Goal: Information Seeking & Learning: Learn about a topic

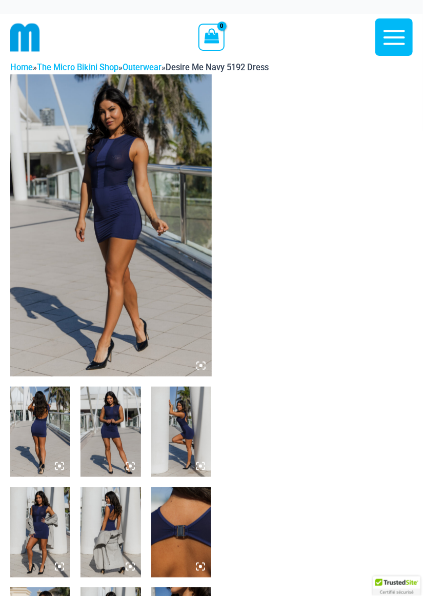
click at [153, 282] on img at bounding box center [111, 225] width 202 height 302
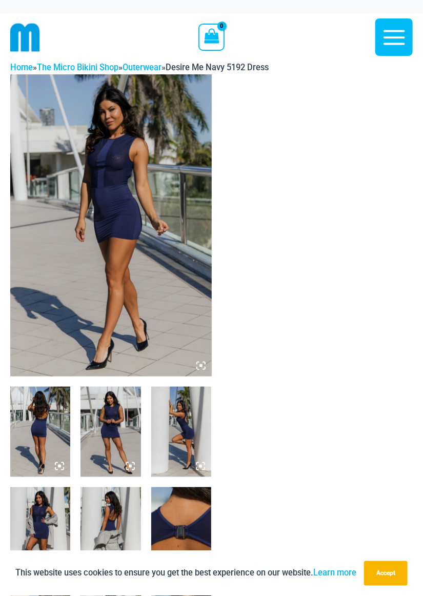
click at [137, 279] on img at bounding box center [111, 225] width 202 height 302
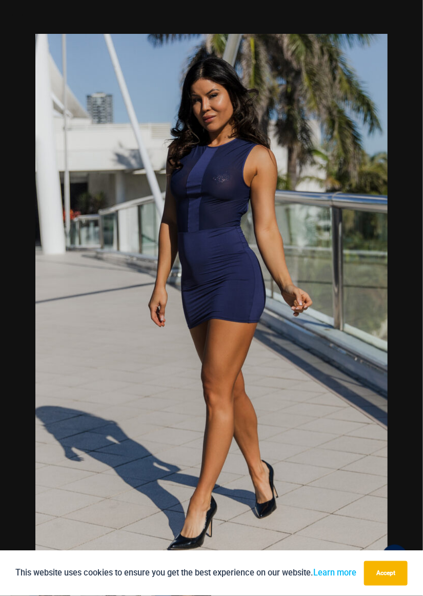
click at [377, 264] on img at bounding box center [211, 298] width 352 height 528
click at [403, 299] on button "Next" at bounding box center [404, 297] width 38 height 51
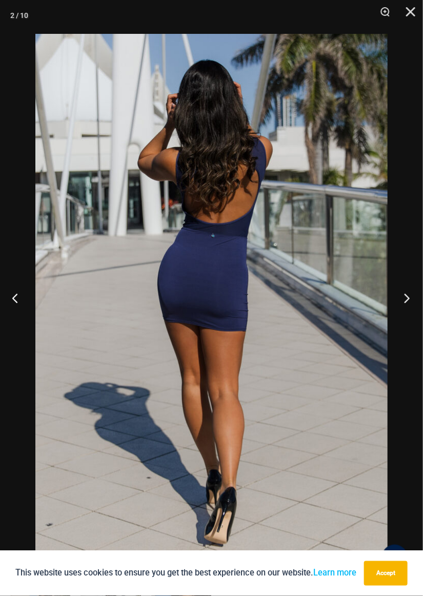
click at [401, 289] on button "Next" at bounding box center [404, 297] width 38 height 51
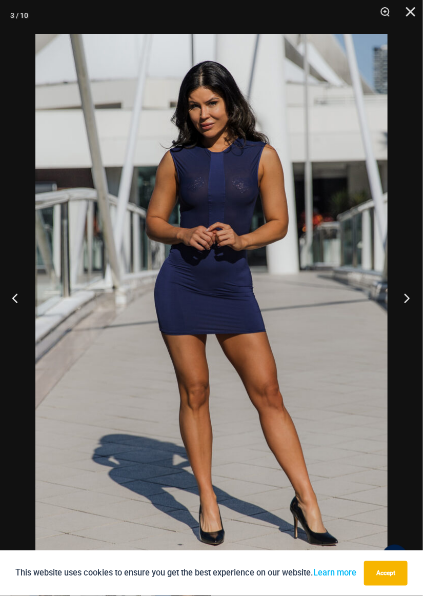
click at [405, 301] on button "Next" at bounding box center [404, 297] width 38 height 51
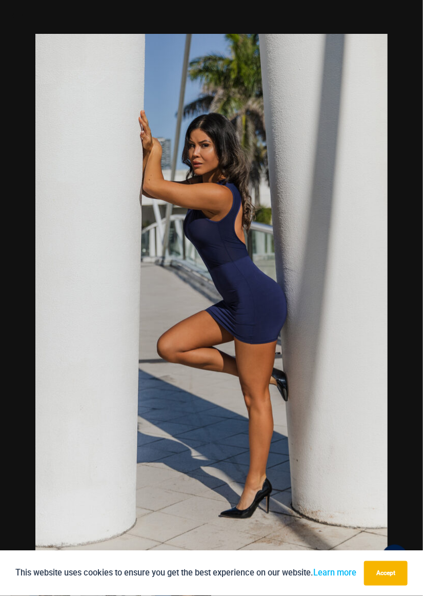
click at [405, 270] on div at bounding box center [211, 298] width 423 height 596
click at [406, 301] on button "Next" at bounding box center [404, 297] width 38 height 51
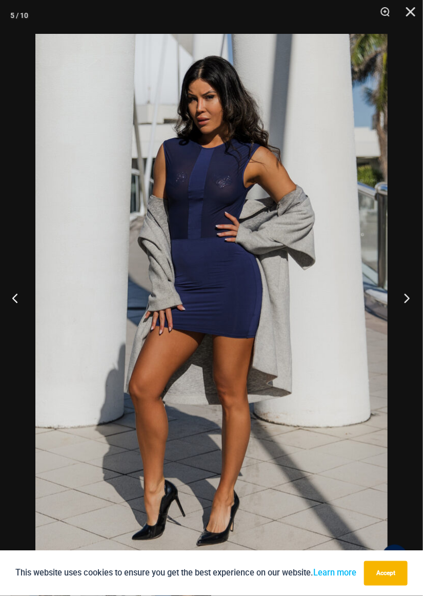
click at [403, 296] on button "Next" at bounding box center [404, 297] width 38 height 51
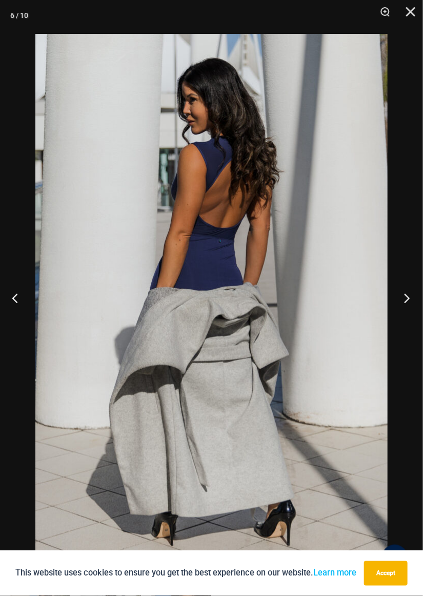
click at [404, 300] on button "Next" at bounding box center [404, 297] width 38 height 51
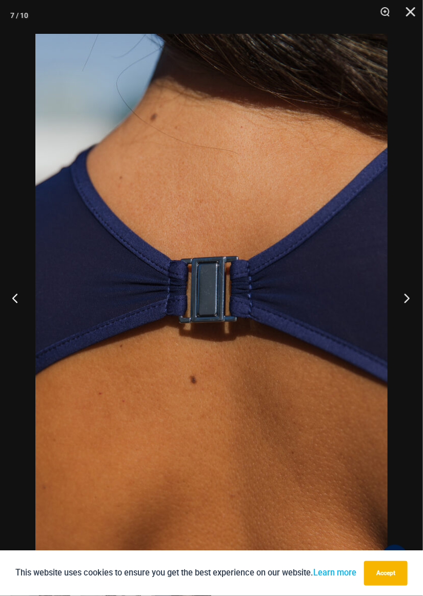
click at [406, 301] on button "Next" at bounding box center [404, 297] width 38 height 51
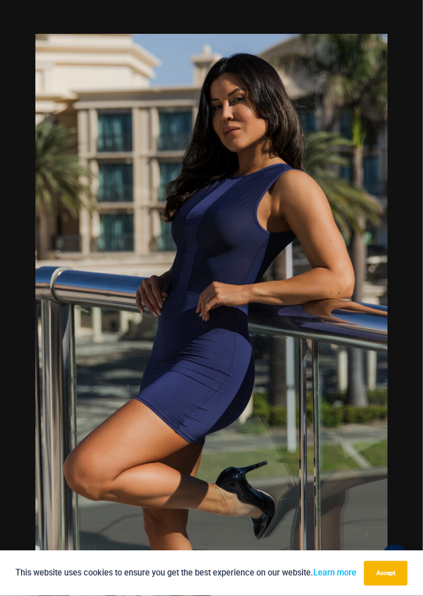
click at [398, 274] on div at bounding box center [211, 298] width 423 height 596
click at [401, 297] on button "Next" at bounding box center [404, 297] width 38 height 51
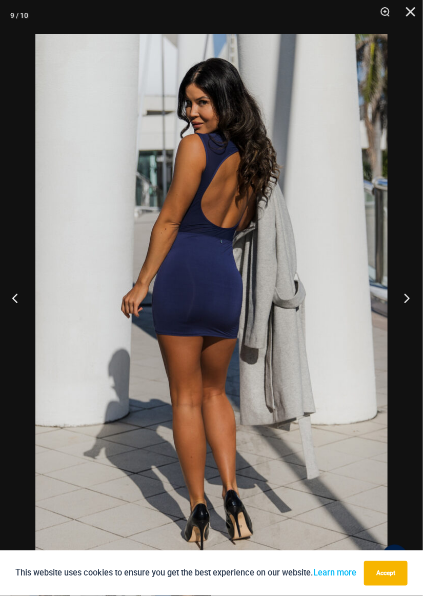
click at [401, 286] on button "Next" at bounding box center [404, 297] width 38 height 51
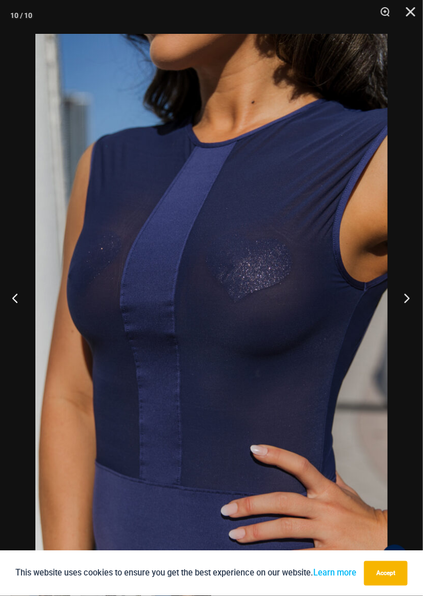
click at [403, 295] on button "Next" at bounding box center [404, 297] width 38 height 51
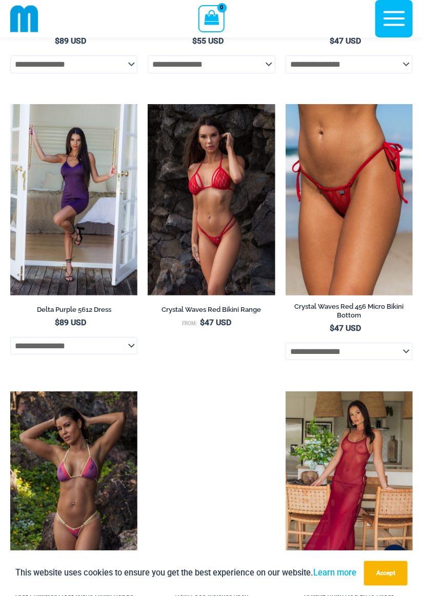
scroll to position [1770, 0]
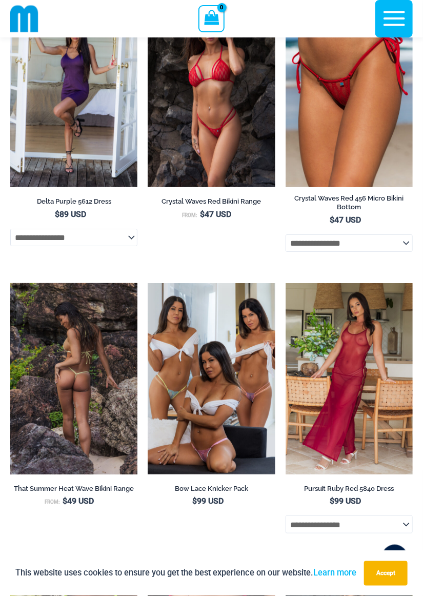
click at [70, 414] on img at bounding box center [73, 378] width 127 height 191
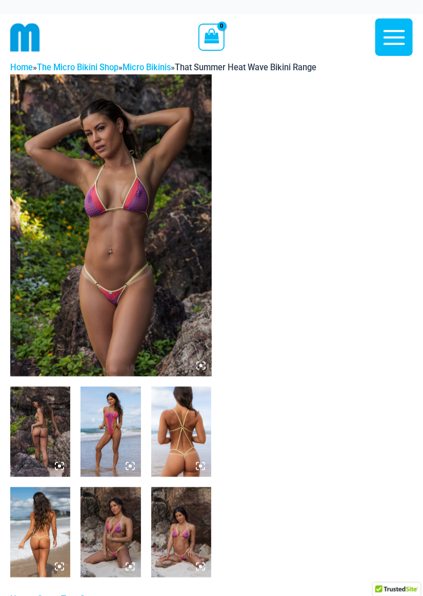
click at [141, 292] on img at bounding box center [111, 225] width 202 height 302
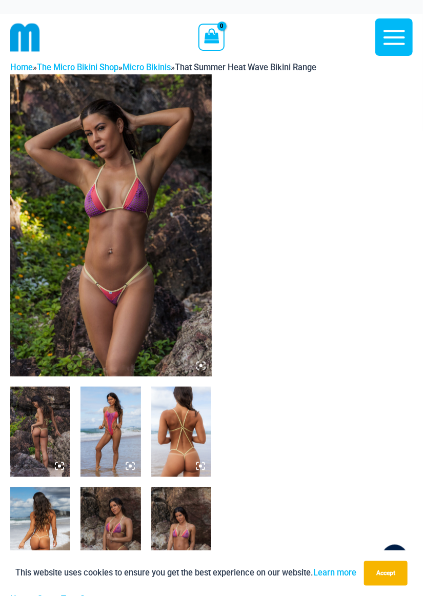
click at [127, 307] on img at bounding box center [111, 225] width 202 height 302
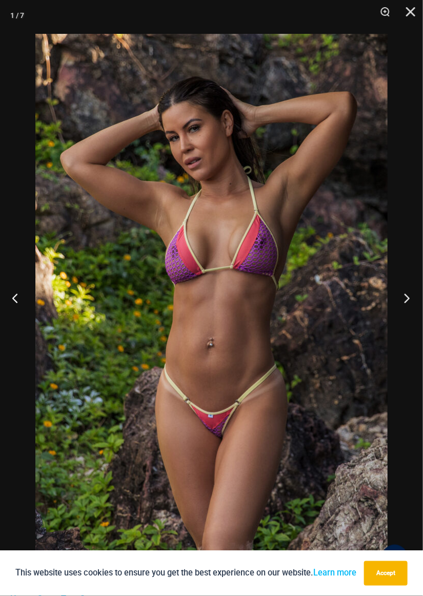
click at [399, 295] on button "Next" at bounding box center [404, 297] width 38 height 51
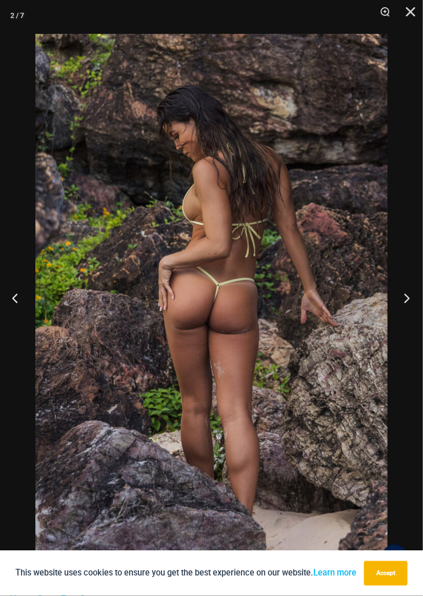
click at [405, 299] on button "Next" at bounding box center [404, 297] width 38 height 51
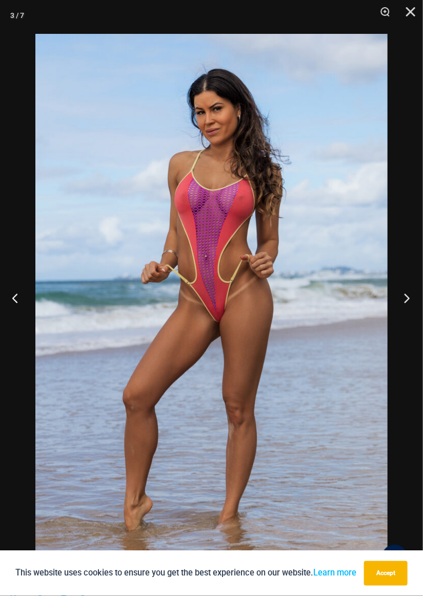
click at [399, 295] on button "Next" at bounding box center [404, 297] width 38 height 51
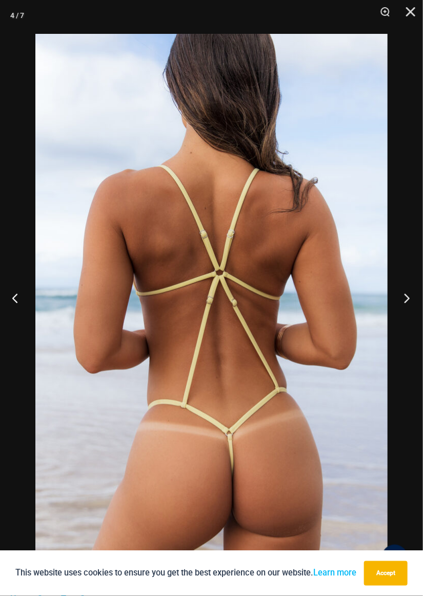
click at [399, 310] on button "Next" at bounding box center [404, 297] width 38 height 51
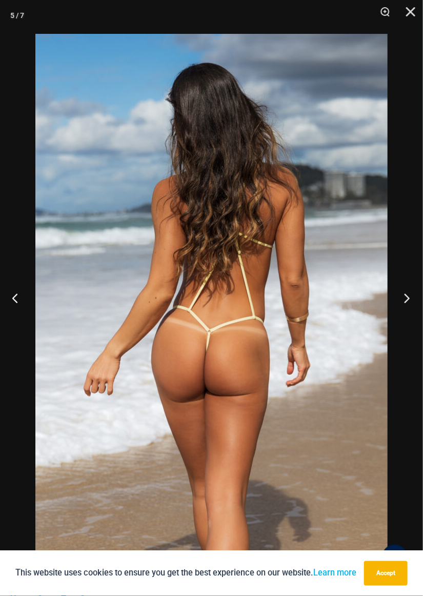
click at [406, 306] on button "Next" at bounding box center [404, 297] width 38 height 51
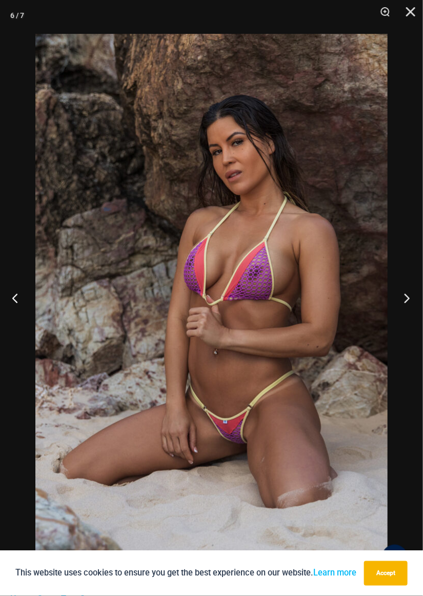
click at [401, 306] on button "Next" at bounding box center [404, 297] width 38 height 51
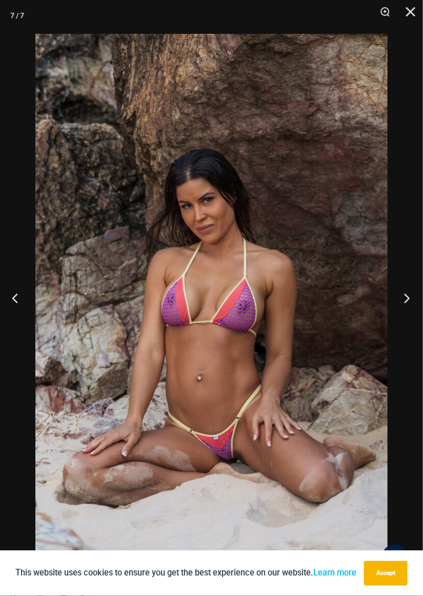
click at [406, 304] on button "Next" at bounding box center [404, 297] width 38 height 51
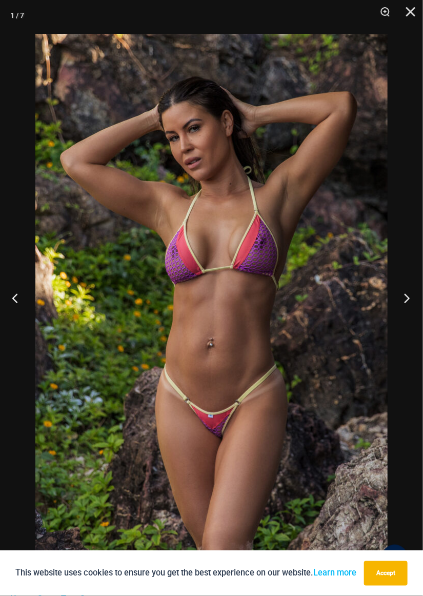
click at [402, 297] on button "Next" at bounding box center [404, 297] width 38 height 51
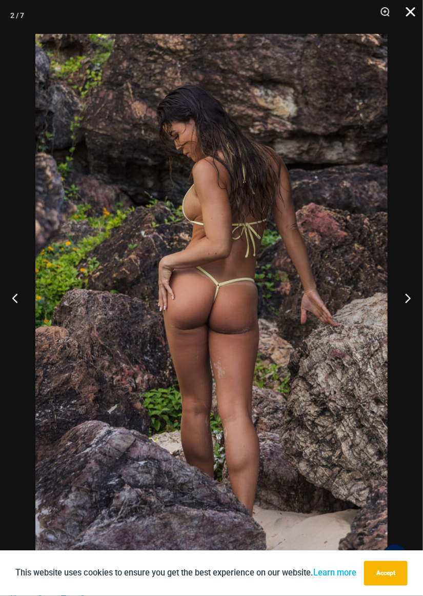
click at [412, 10] on button "Close" at bounding box center [407, 15] width 26 height 31
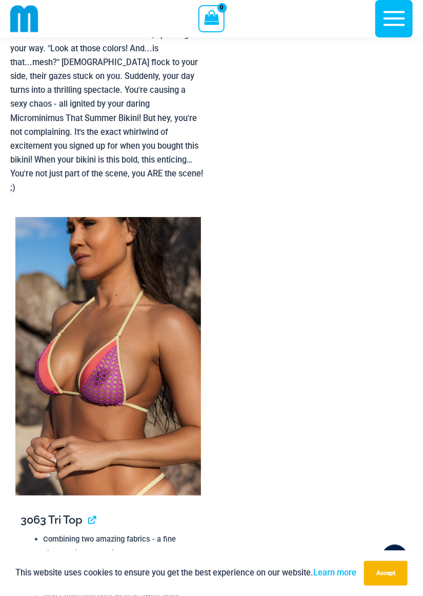
scroll to position [658, 0]
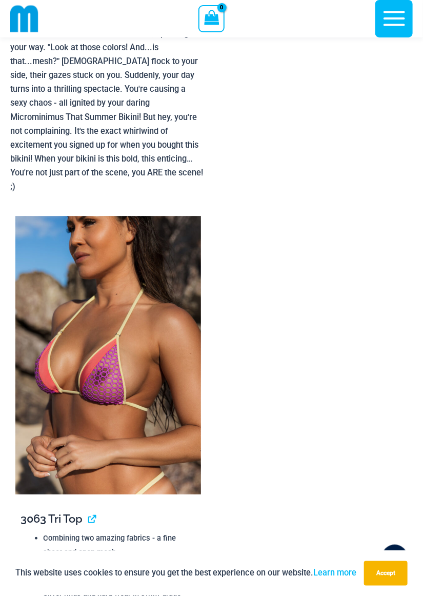
click at [121, 412] on img at bounding box center [108, 355] width 186 height 278
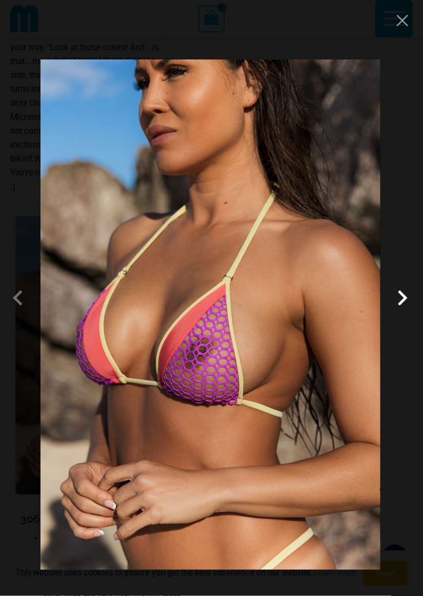
click at [403, 313] on span at bounding box center [402, 298] width 31 height 31
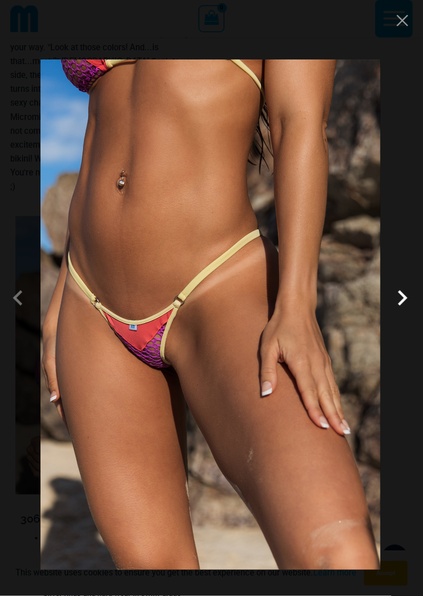
click at [400, 313] on span at bounding box center [402, 298] width 31 height 31
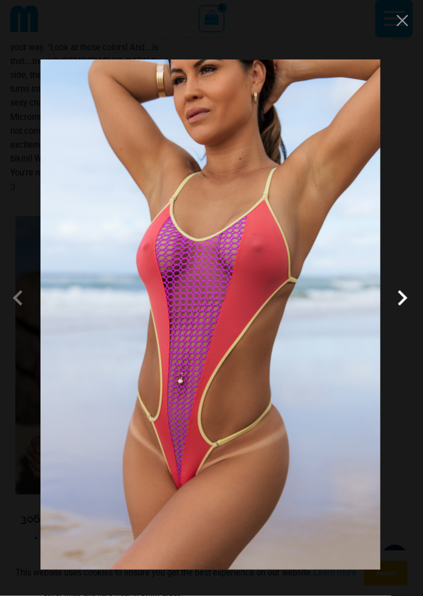
click at [401, 313] on span at bounding box center [402, 298] width 31 height 31
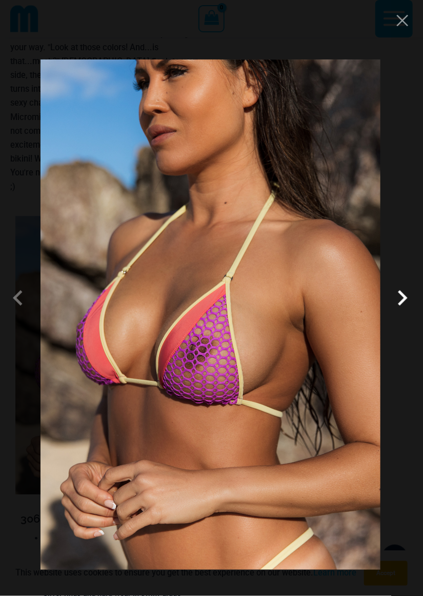
click at [405, 313] on span at bounding box center [402, 298] width 31 height 31
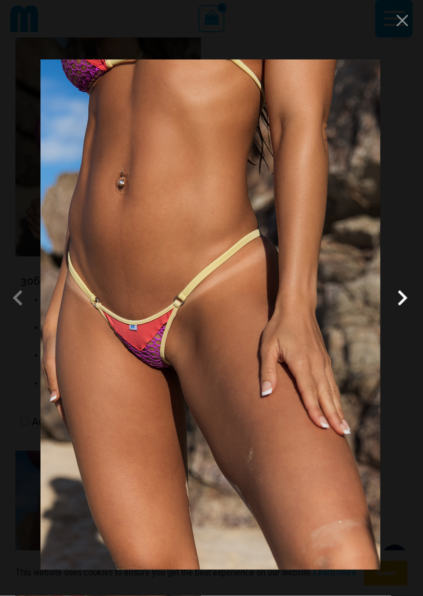
scroll to position [902, 0]
click at [406, 22] on button "Close" at bounding box center [402, 20] width 15 height 15
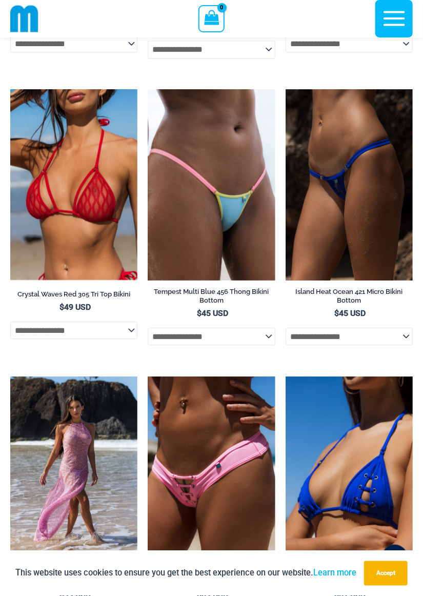
scroll to position [3676, 0]
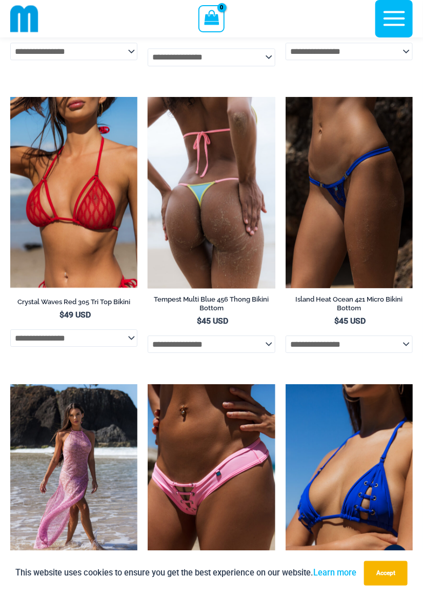
click at [206, 201] on img at bounding box center [211, 192] width 127 height 191
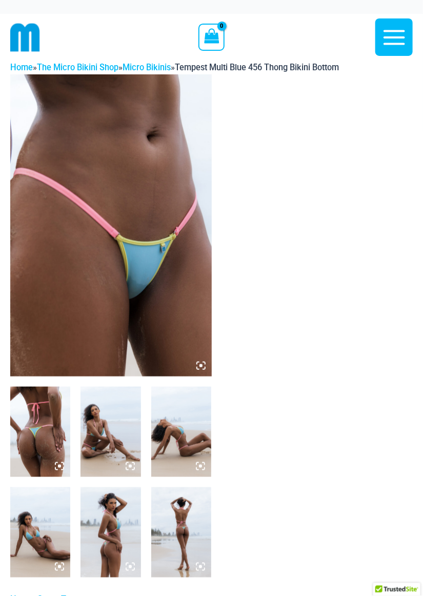
click at [172, 317] on img at bounding box center [111, 225] width 202 height 302
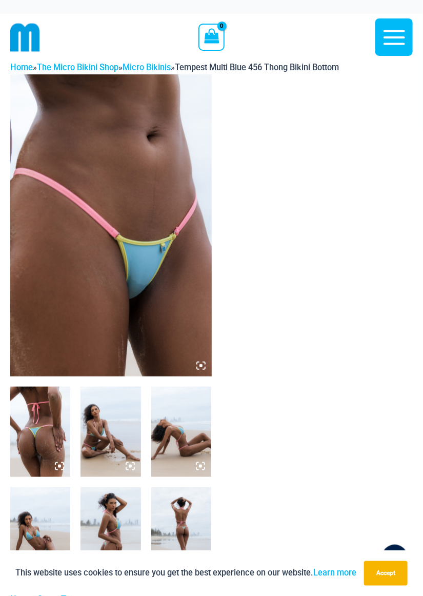
click at [154, 306] on img at bounding box center [111, 225] width 202 height 302
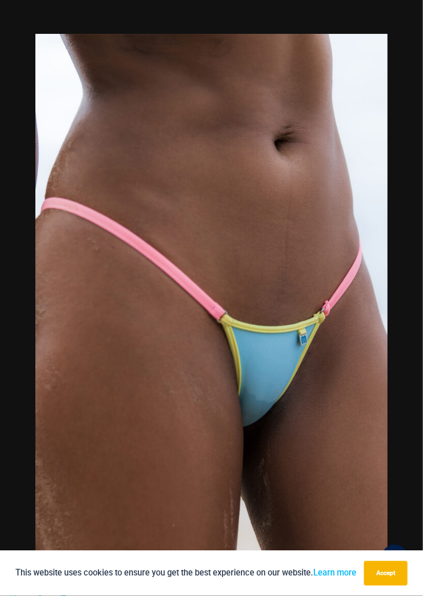
click at [406, 322] on div at bounding box center [211, 298] width 423 height 596
click at [407, 304] on button "Next" at bounding box center [404, 297] width 38 height 51
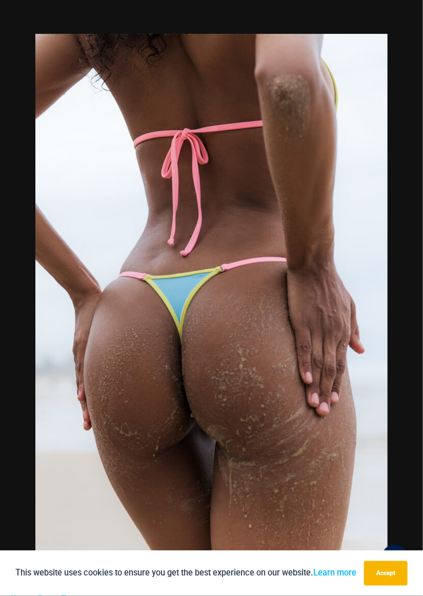
click at [379, 274] on img at bounding box center [211, 298] width 352 height 528
click at [404, 286] on button "Next" at bounding box center [404, 297] width 38 height 51
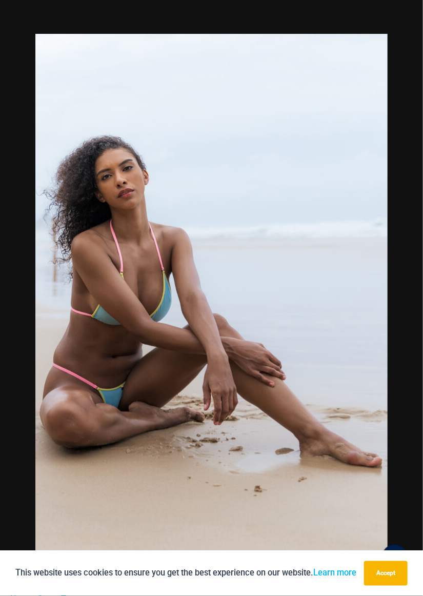
click at [339, 346] on img at bounding box center [211, 298] width 352 height 528
click at [405, 301] on button "Next" at bounding box center [404, 297] width 38 height 51
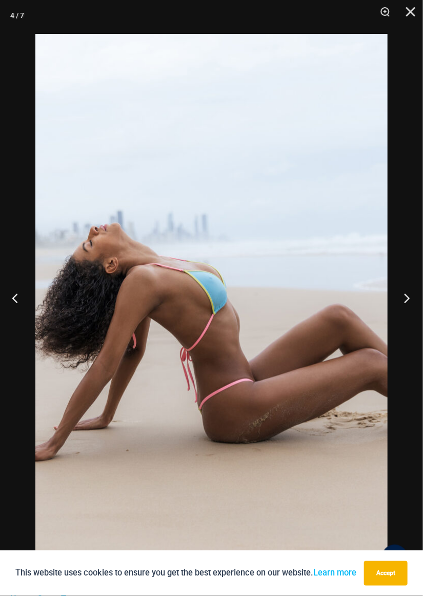
click at [408, 307] on button "Next" at bounding box center [404, 297] width 38 height 51
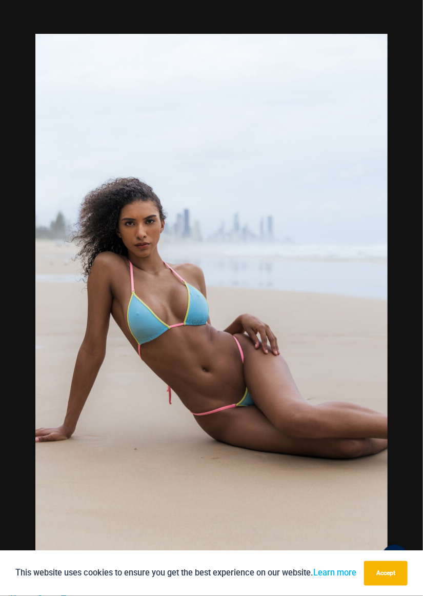
click at [411, 283] on div at bounding box center [211, 298] width 423 height 596
click at [407, 302] on button "Next" at bounding box center [404, 297] width 38 height 51
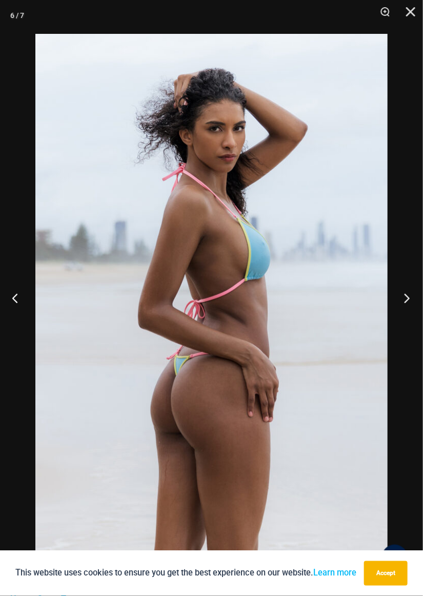
click at [409, 295] on button "Next" at bounding box center [404, 297] width 38 height 51
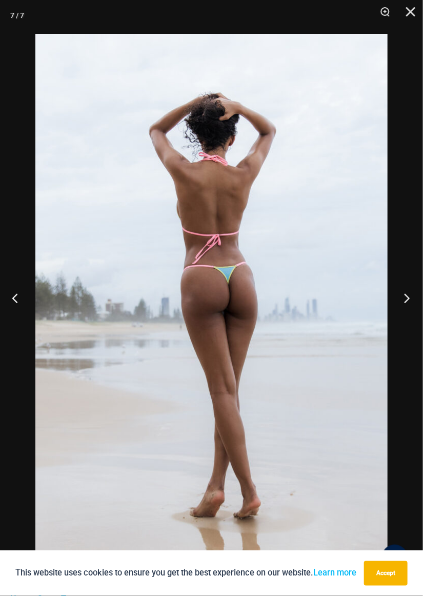
click at [408, 297] on button "Next" at bounding box center [404, 297] width 38 height 51
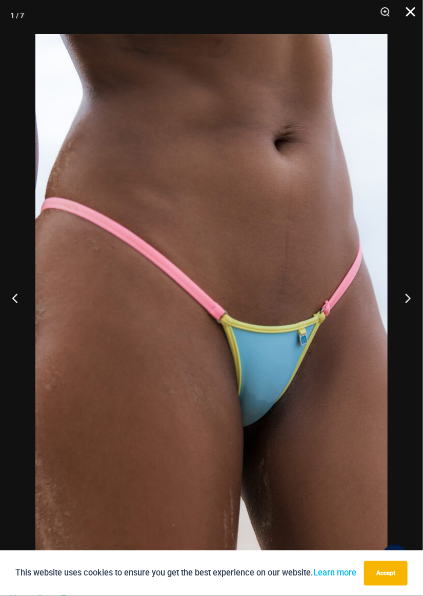
click at [414, 7] on button "Close" at bounding box center [407, 15] width 26 height 31
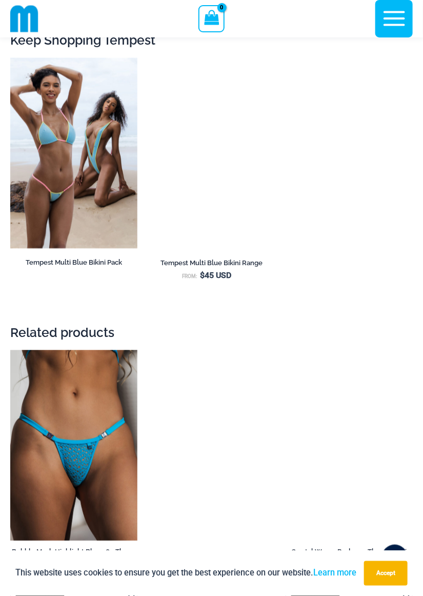
scroll to position [1427, 0]
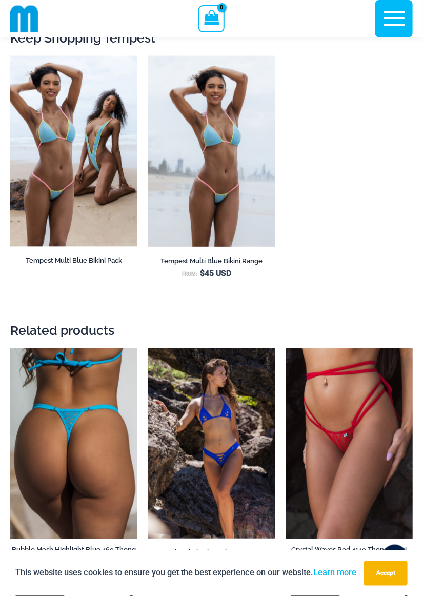
click at [75, 449] on img at bounding box center [73, 443] width 127 height 191
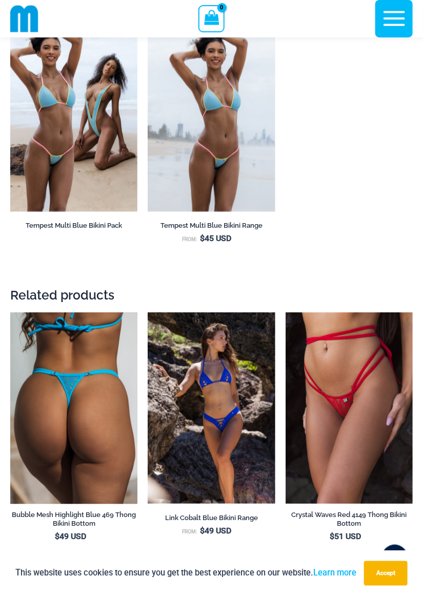
scroll to position [1470, 0]
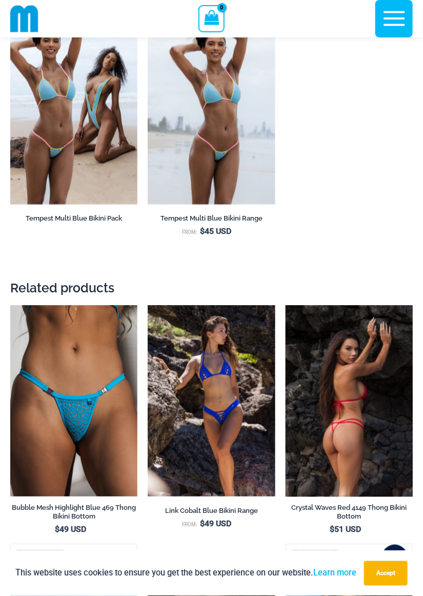
click at [363, 424] on img at bounding box center [349, 401] width 127 height 191
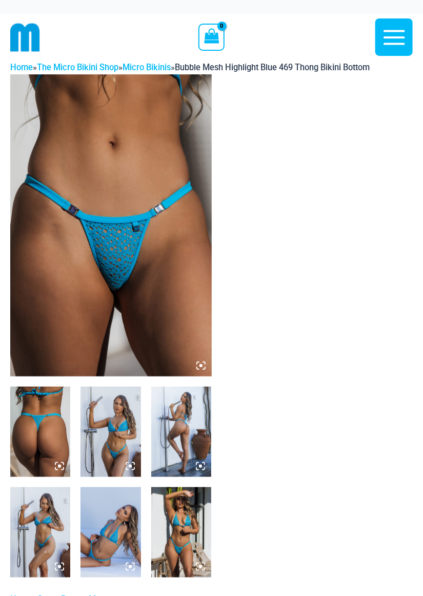
click at [148, 290] on img at bounding box center [111, 225] width 202 height 302
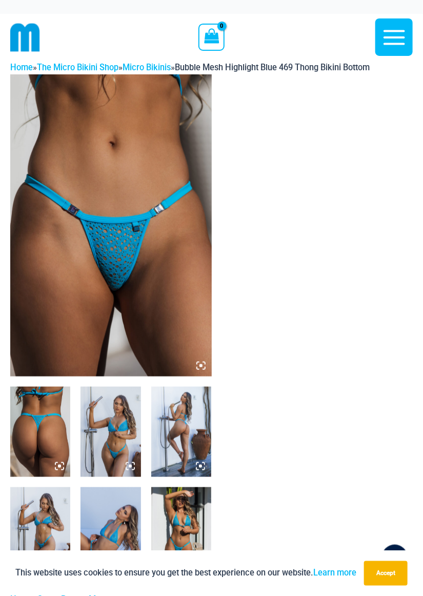
click at [131, 275] on img at bounding box center [111, 225] width 202 height 302
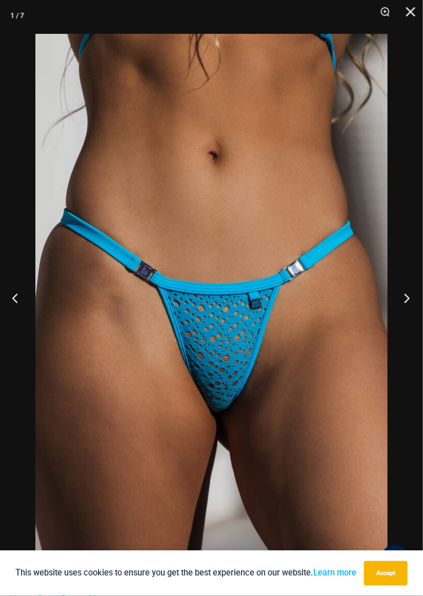
click at [406, 295] on button "Next" at bounding box center [404, 297] width 38 height 51
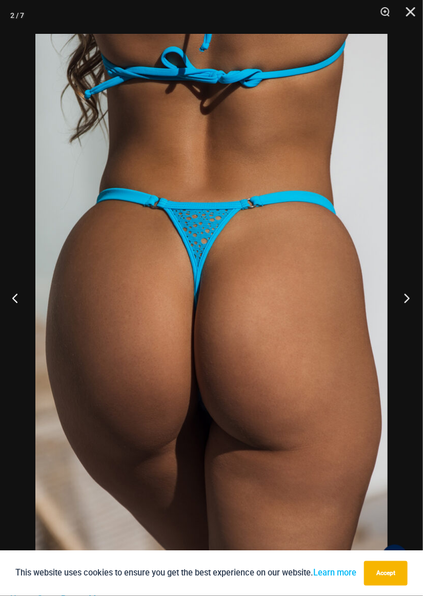
click at [405, 295] on button "Next" at bounding box center [404, 297] width 38 height 51
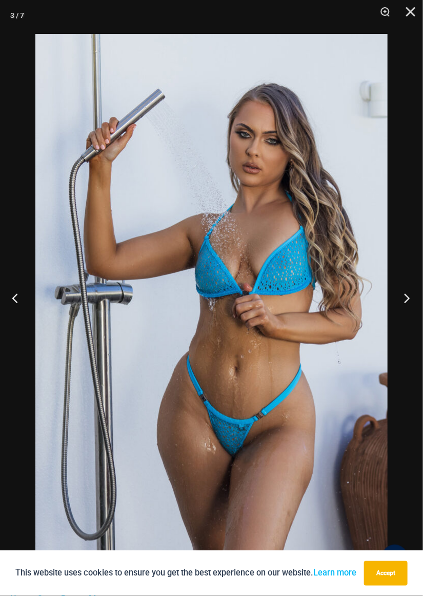
click at [408, 306] on button "Next" at bounding box center [404, 297] width 38 height 51
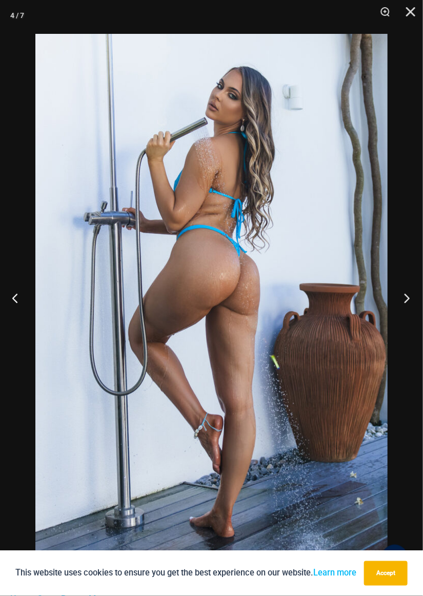
click at [406, 290] on button "Next" at bounding box center [404, 297] width 38 height 51
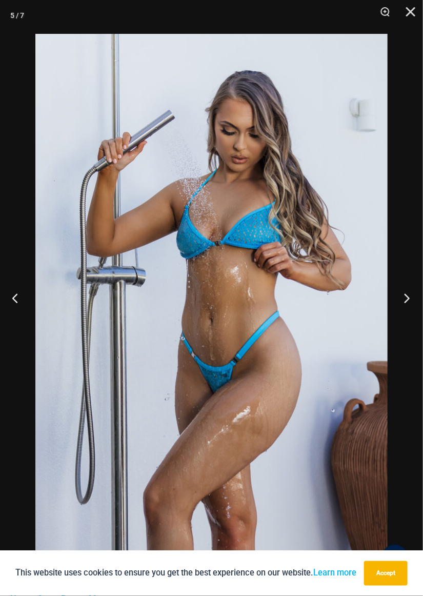
click at [403, 295] on button "Next" at bounding box center [404, 297] width 38 height 51
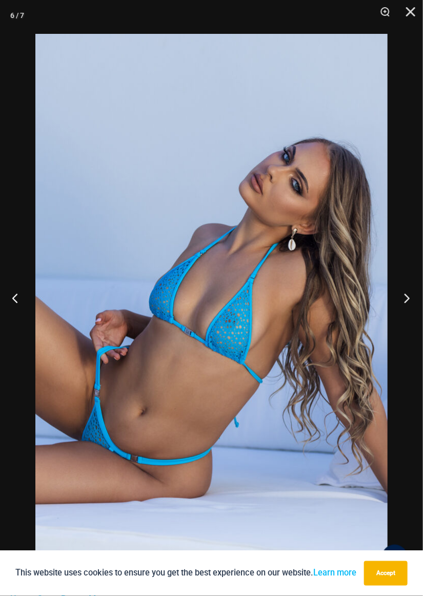
click at [400, 299] on button "Next" at bounding box center [404, 297] width 38 height 51
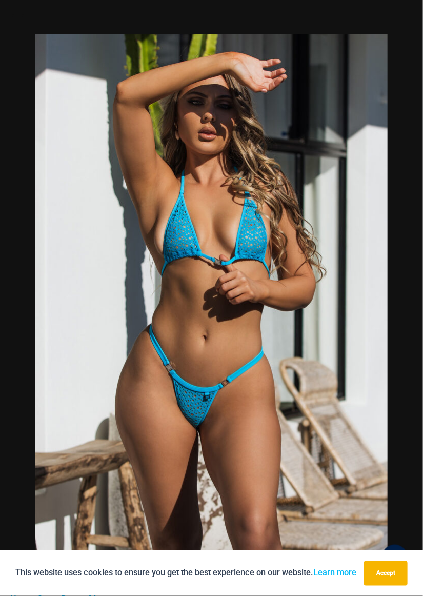
click at [381, 315] on img at bounding box center [211, 298] width 352 height 528
click at [402, 292] on button "Next" at bounding box center [404, 297] width 38 height 51
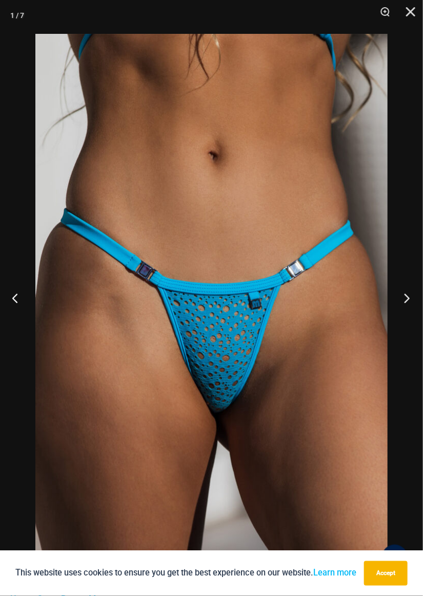
click at [399, 297] on button "Next" at bounding box center [404, 297] width 38 height 51
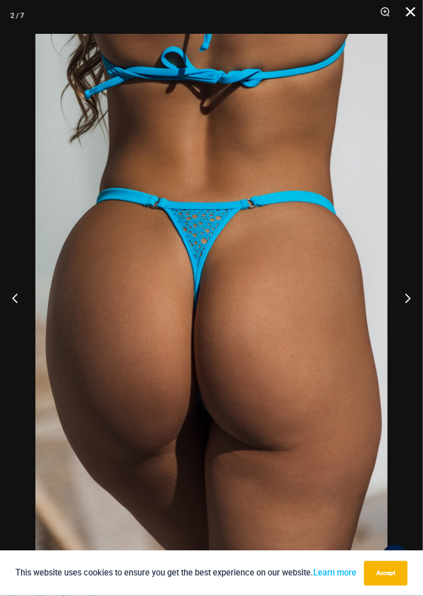
click at [413, 13] on button "Close" at bounding box center [407, 15] width 26 height 31
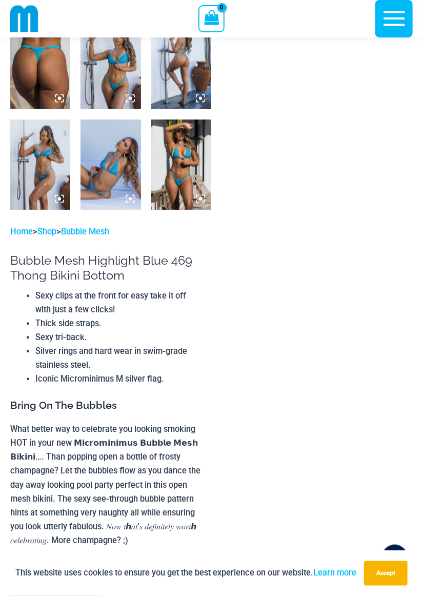
scroll to position [359, 0]
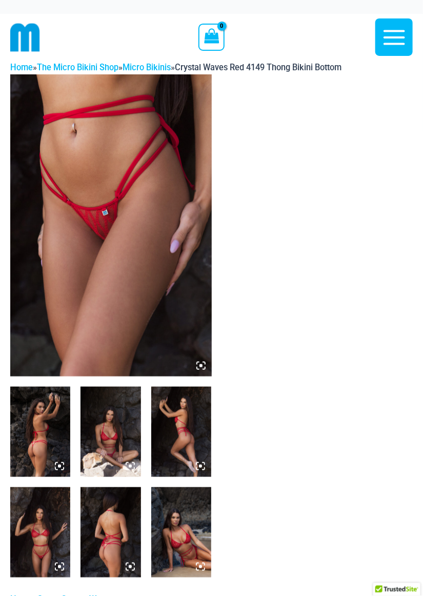
click at [143, 281] on img at bounding box center [111, 225] width 202 height 302
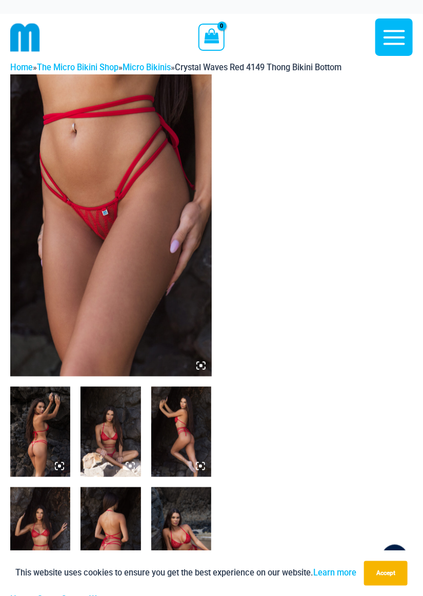
click at [151, 298] on img at bounding box center [111, 225] width 202 height 302
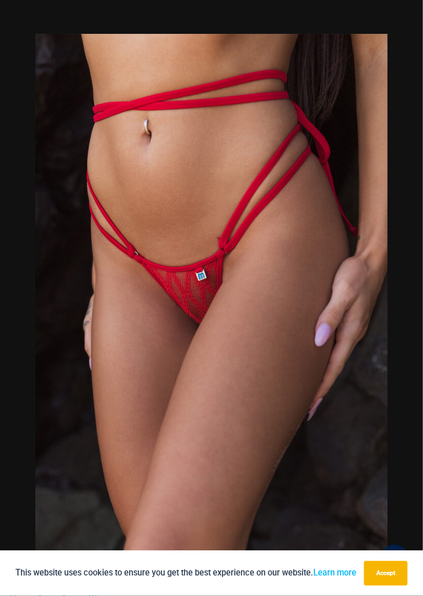
click at [389, 279] on div at bounding box center [211, 298] width 423 height 596
click at [406, 302] on button "Next" at bounding box center [404, 297] width 38 height 51
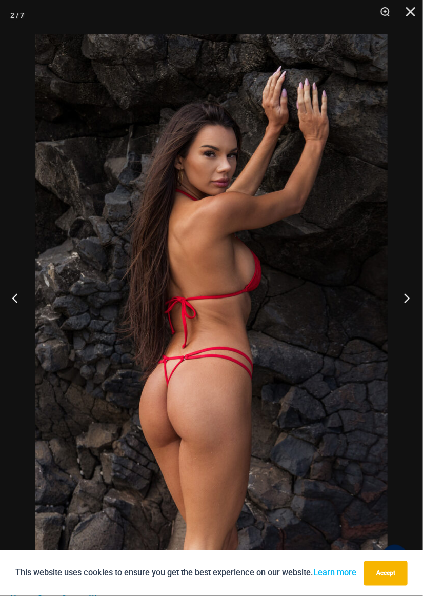
click at [403, 298] on button "Next" at bounding box center [404, 297] width 38 height 51
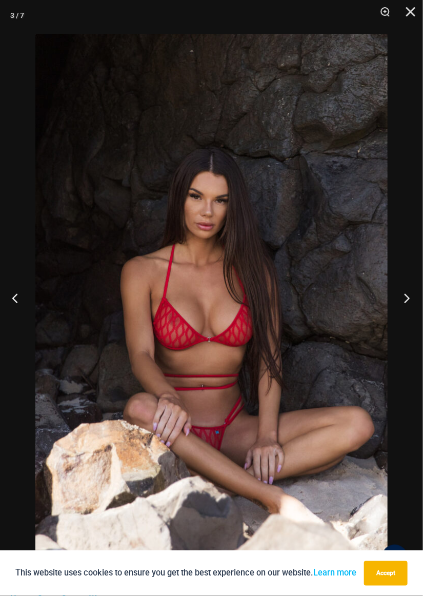
click at [404, 294] on button "Next" at bounding box center [404, 297] width 38 height 51
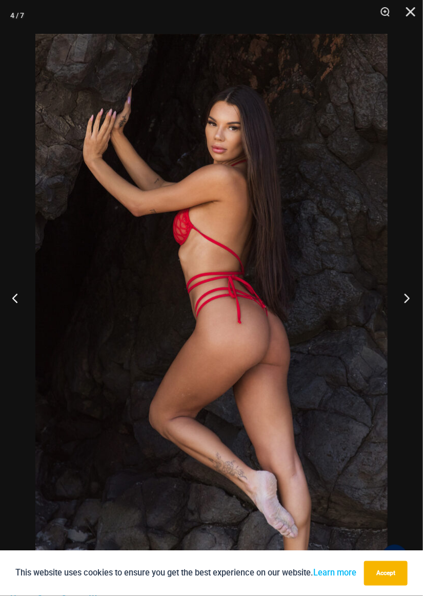
click at [405, 287] on button "Next" at bounding box center [404, 297] width 38 height 51
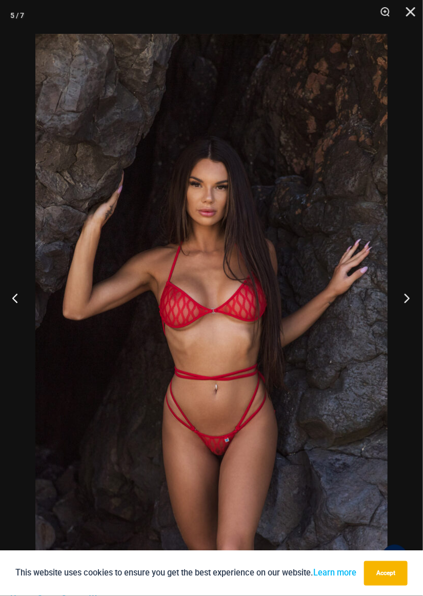
click at [402, 290] on button "Next" at bounding box center [404, 297] width 38 height 51
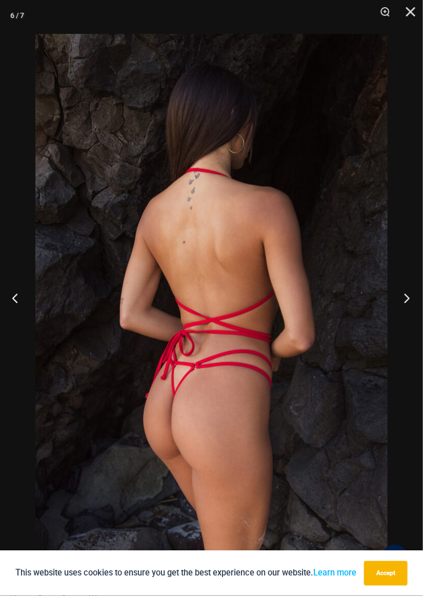
click at [398, 295] on button "Next" at bounding box center [404, 297] width 38 height 51
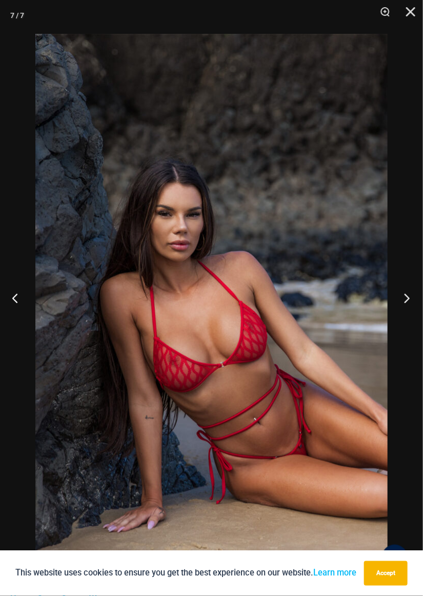
click at [405, 292] on button "Next" at bounding box center [404, 297] width 38 height 51
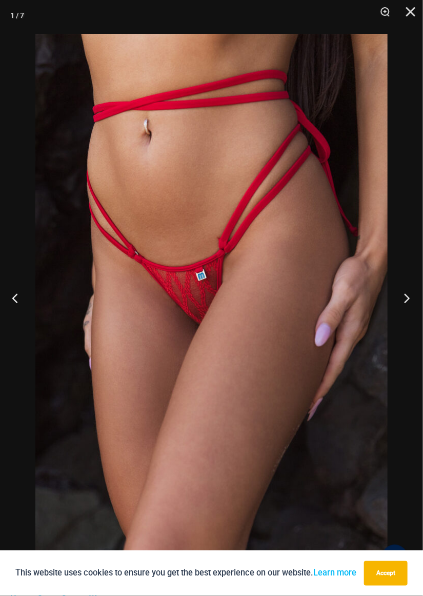
click at [404, 294] on button "Next" at bounding box center [404, 297] width 38 height 51
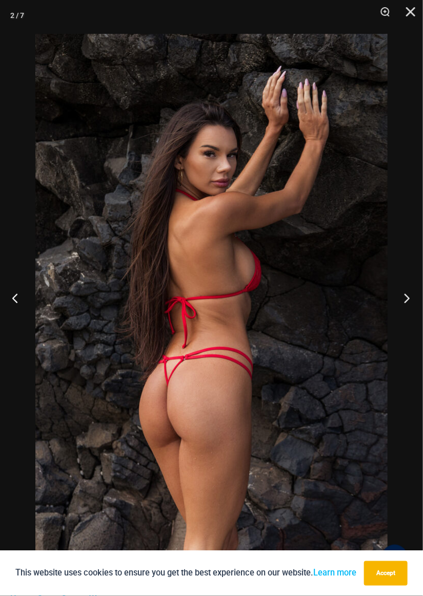
click at [406, 294] on button "Next" at bounding box center [404, 297] width 38 height 51
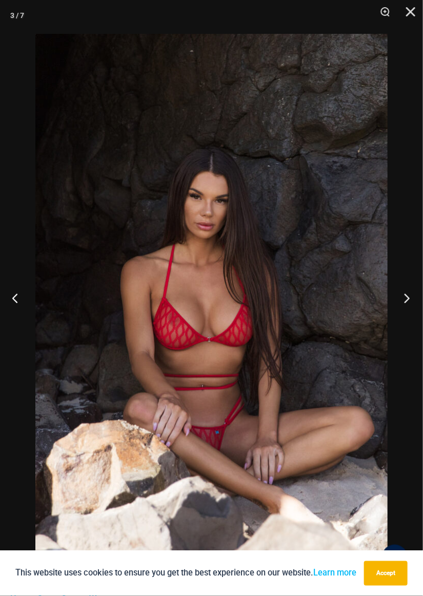
click at [412, 293] on button "Next" at bounding box center [404, 297] width 38 height 51
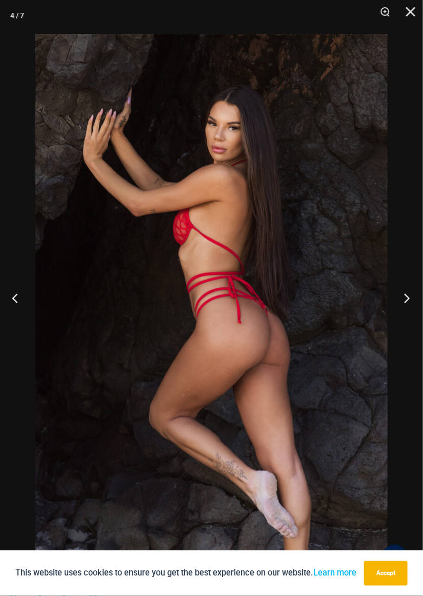
click at [408, 295] on button "Next" at bounding box center [404, 297] width 38 height 51
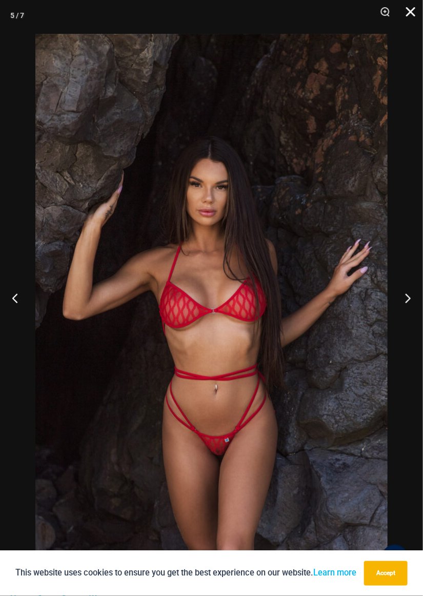
click at [410, 9] on button "Close" at bounding box center [407, 15] width 26 height 31
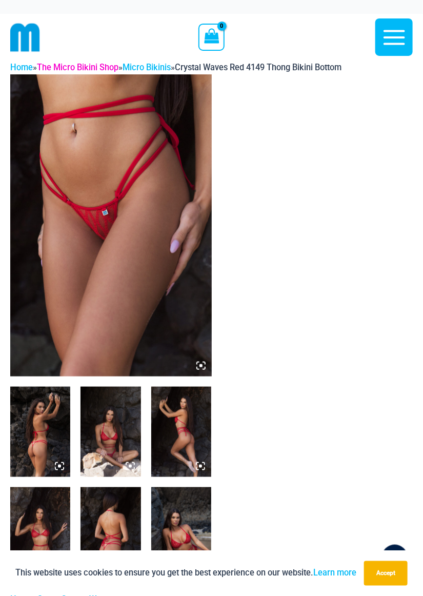
click at [81, 65] on link "The Micro Bikini Shop" at bounding box center [78, 68] width 82 height 10
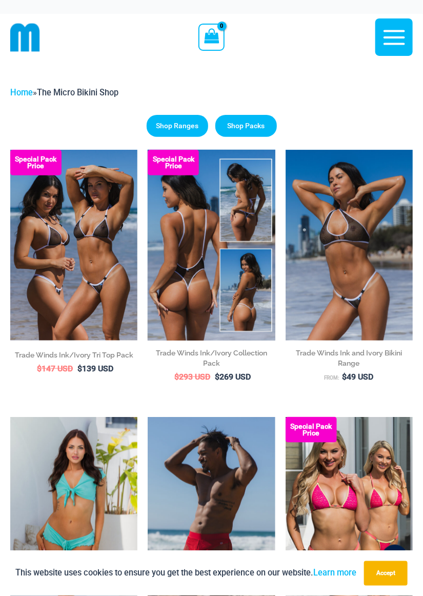
click at [188, 291] on img at bounding box center [211, 245] width 127 height 191
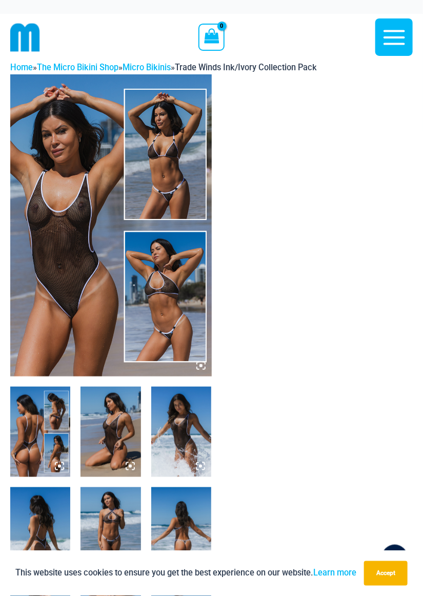
click at [74, 264] on img at bounding box center [111, 225] width 202 height 302
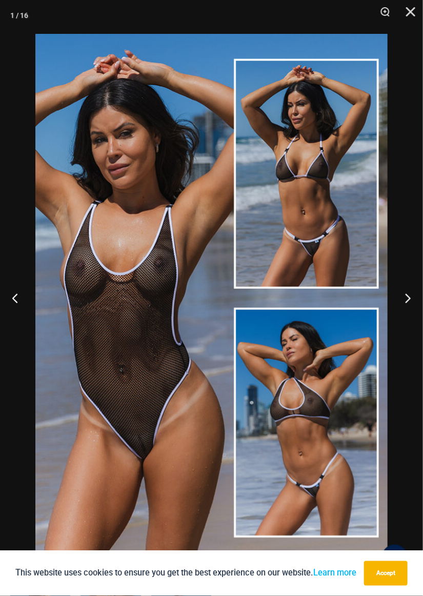
click at [162, 384] on img at bounding box center [211, 298] width 352 height 528
click at [400, 305] on button "Next" at bounding box center [404, 297] width 38 height 51
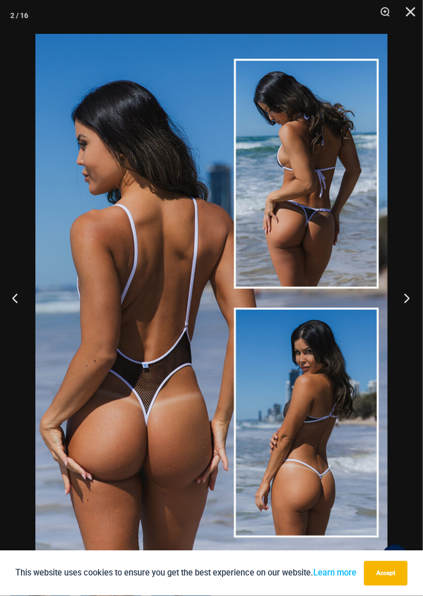
click at [401, 297] on button "Next" at bounding box center [404, 297] width 38 height 51
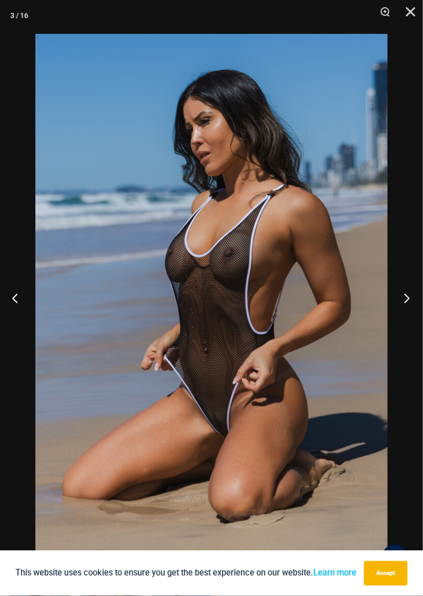
click at [398, 298] on button "Next" at bounding box center [404, 297] width 38 height 51
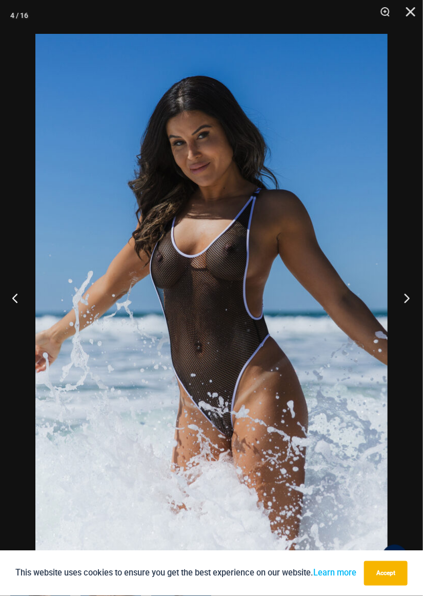
click at [394, 314] on button "Next" at bounding box center [404, 297] width 38 height 51
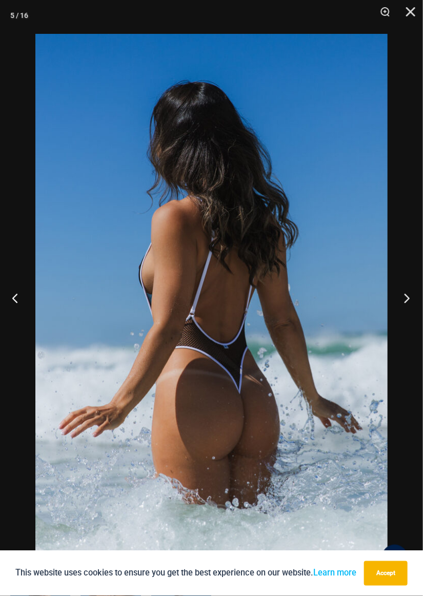
click at [392, 309] on button "Next" at bounding box center [404, 297] width 38 height 51
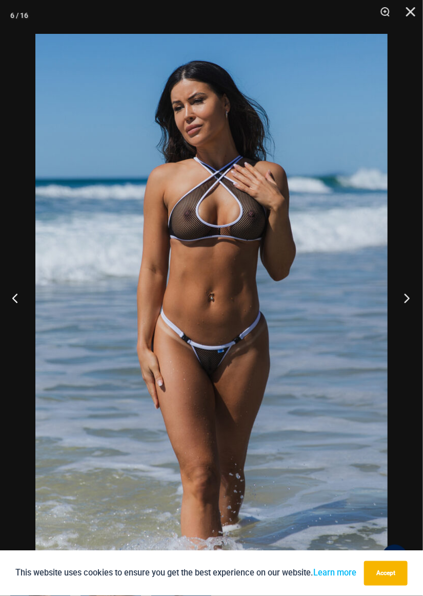
click at [398, 302] on button "Next" at bounding box center [404, 297] width 38 height 51
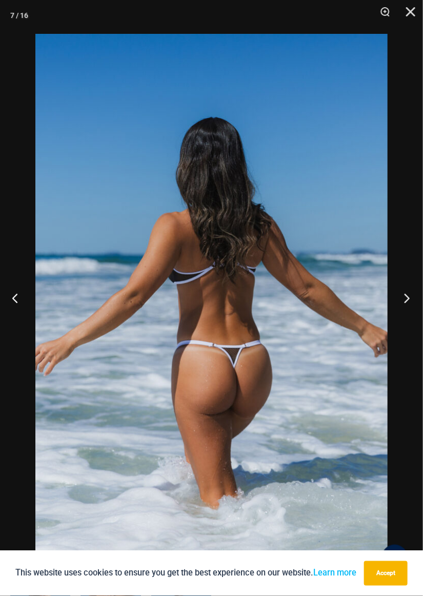
click at [396, 313] on button "Next" at bounding box center [404, 297] width 38 height 51
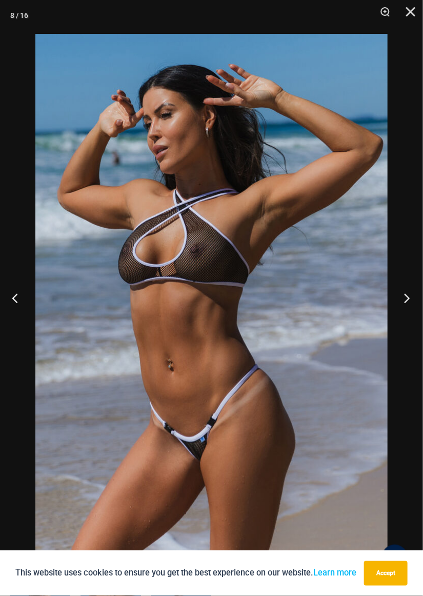
click at [396, 302] on button "Next" at bounding box center [404, 297] width 38 height 51
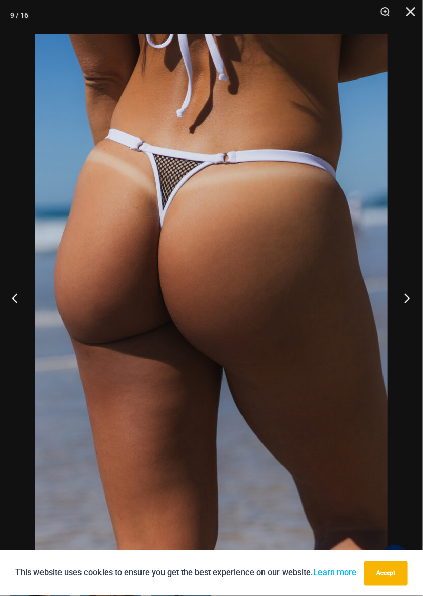
click at [395, 309] on button "Next" at bounding box center [404, 297] width 38 height 51
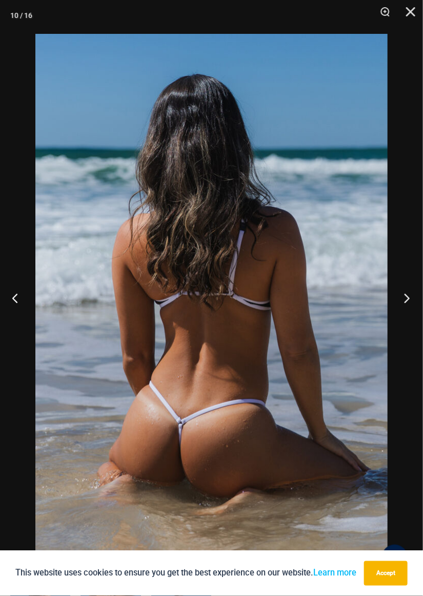
click at [394, 312] on button "Next" at bounding box center [404, 297] width 38 height 51
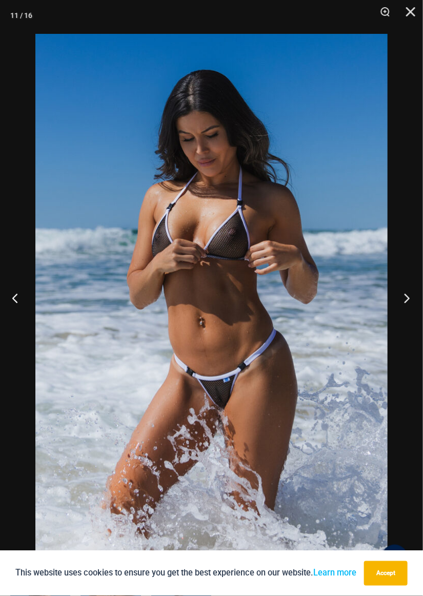
click at [392, 316] on button "Next" at bounding box center [404, 297] width 38 height 51
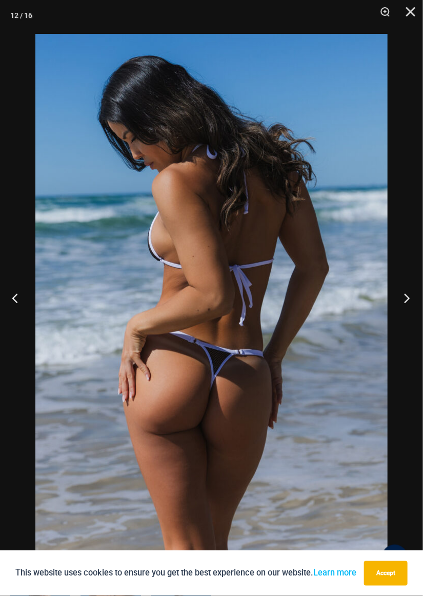
click at [387, 321] on button "Next" at bounding box center [404, 297] width 38 height 51
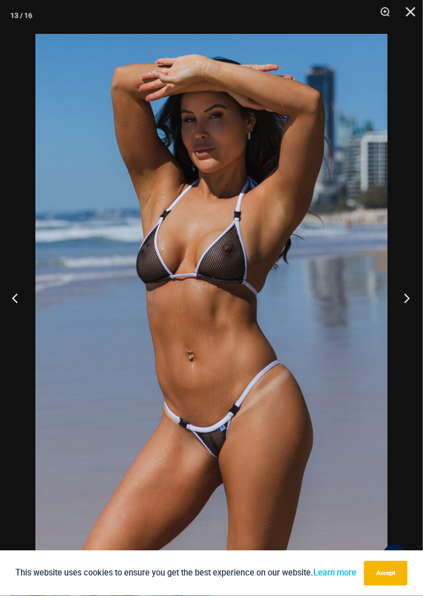
click at [404, 305] on button "Next" at bounding box center [404, 297] width 38 height 51
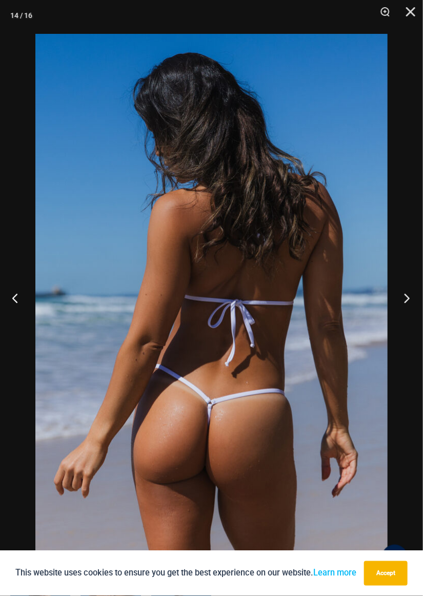
click at [390, 319] on button "Next" at bounding box center [404, 297] width 38 height 51
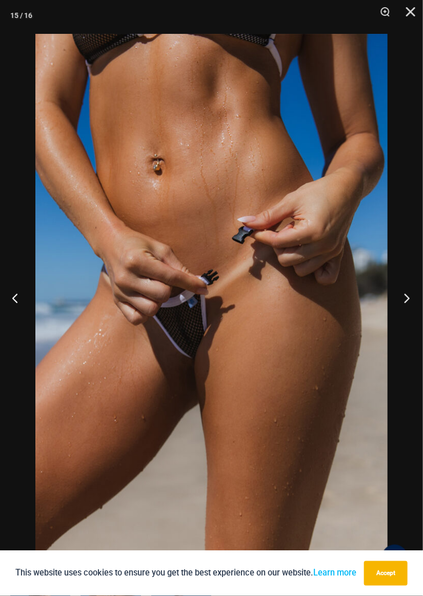
click at [408, 292] on button "Next" at bounding box center [404, 297] width 38 height 51
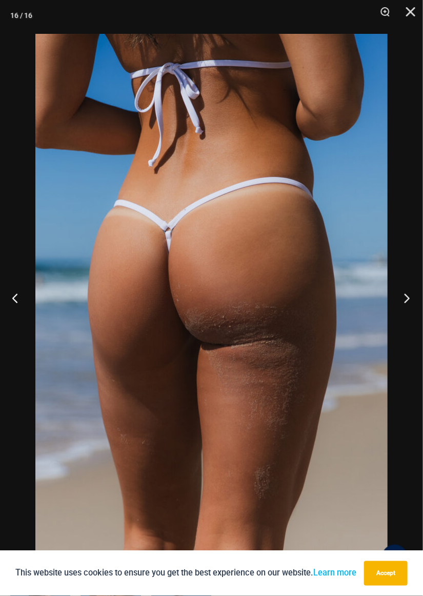
click at [411, 293] on button "Next" at bounding box center [404, 297] width 38 height 51
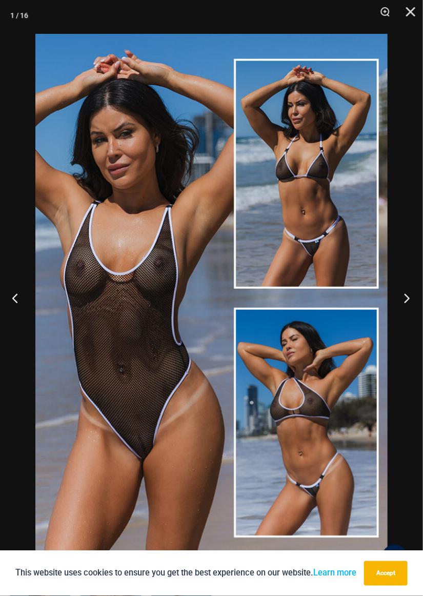
click at [402, 309] on button "Next" at bounding box center [404, 297] width 38 height 51
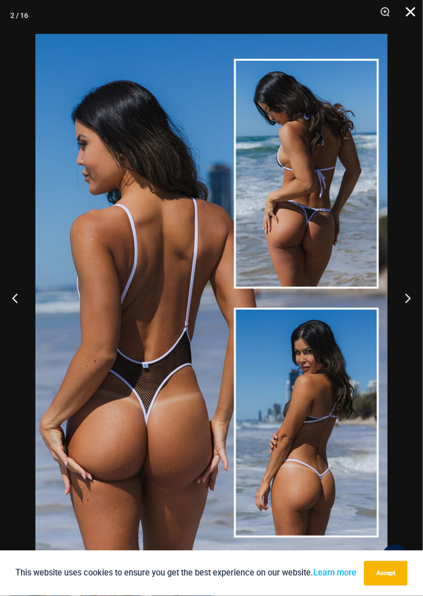
click at [415, 7] on button "Close" at bounding box center [407, 15] width 26 height 31
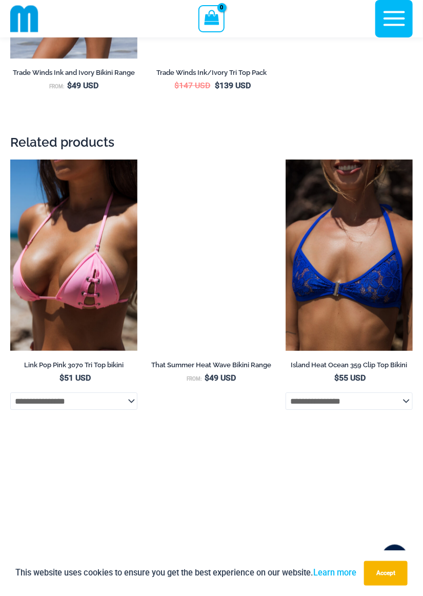
scroll to position [4710, 0]
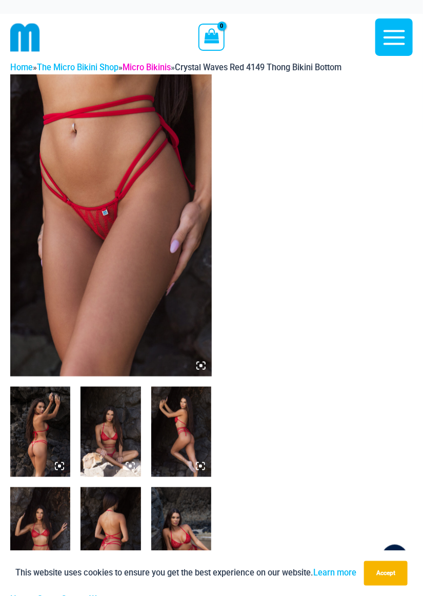
click at [157, 64] on link "Micro Bikinis" at bounding box center [147, 68] width 48 height 10
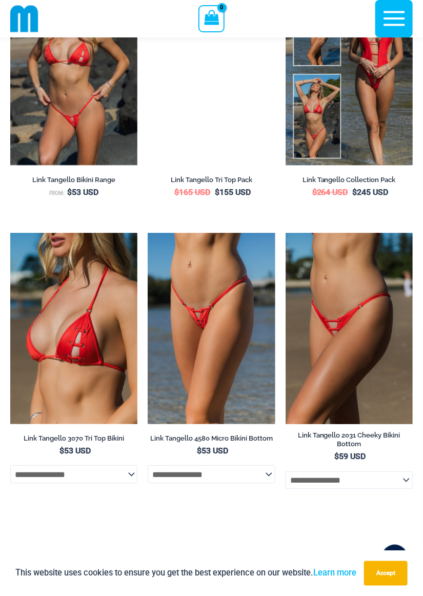
scroll to position [2673, 0]
